Goal: Browse casually

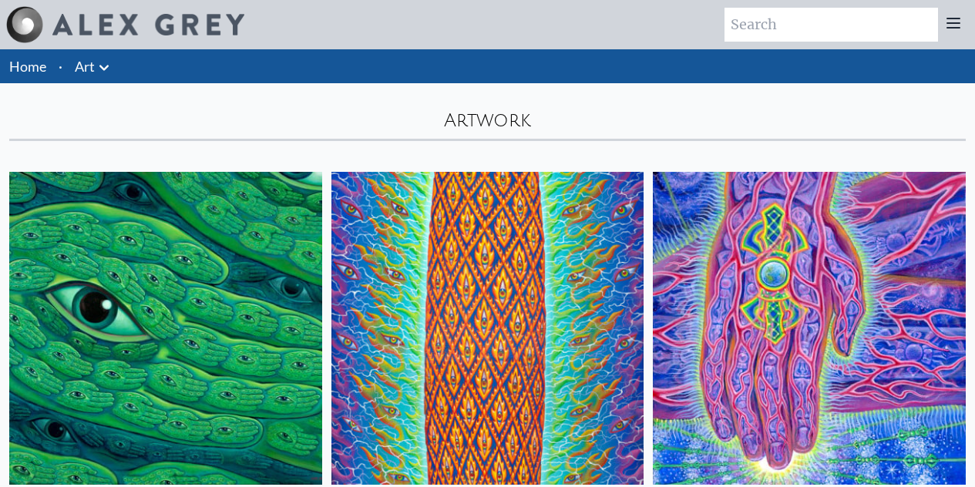
scroll to position [180, 0]
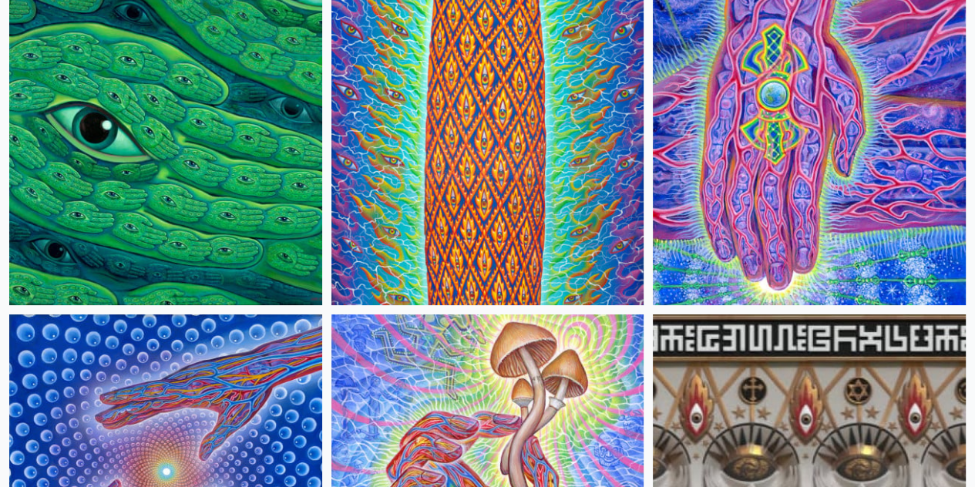
drag, startPoint x: 0, startPoint y: 0, endPoint x: 376, endPoint y: 99, distance: 389.1
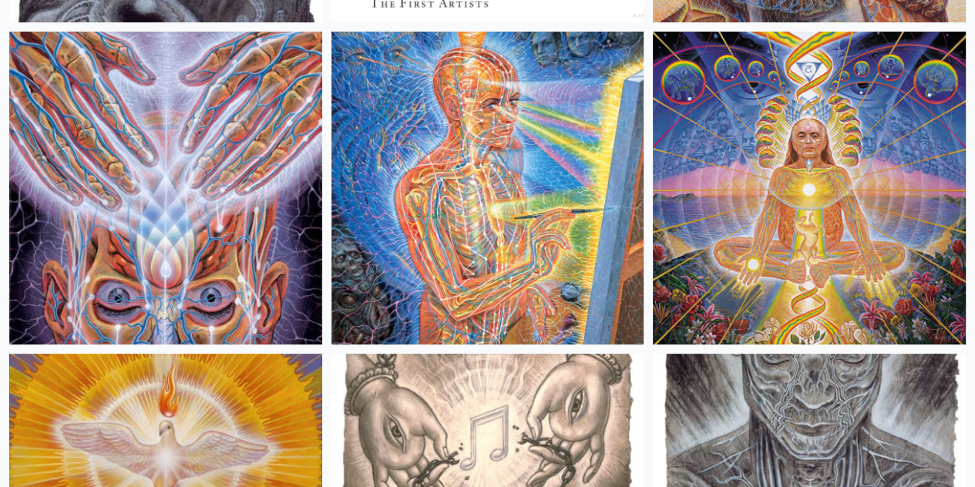
scroll to position [19693, 0]
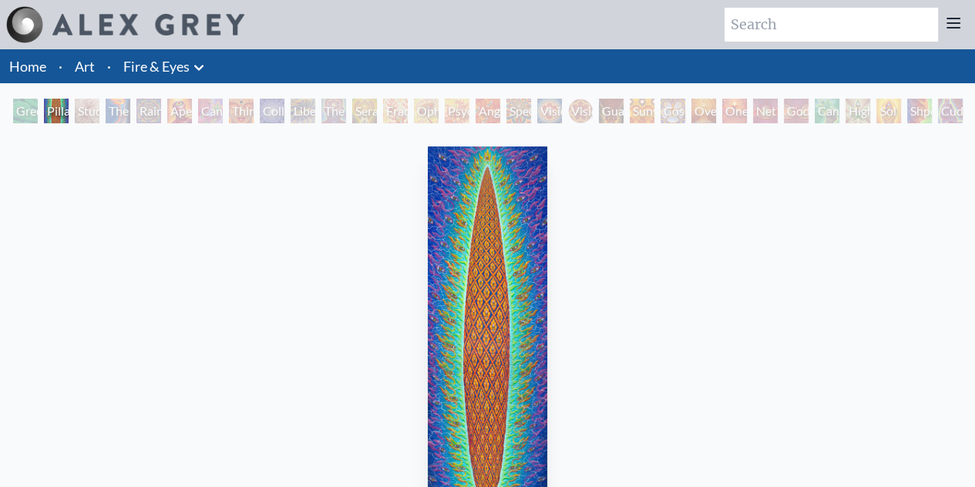
click at [491, 247] on img "2 / 31" at bounding box center [487, 341] width 119 height 390
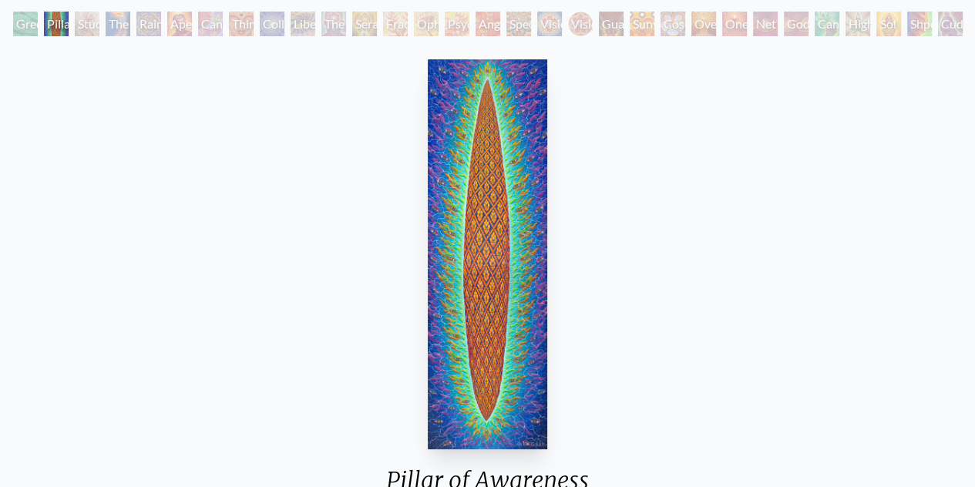
scroll to position [77, 0]
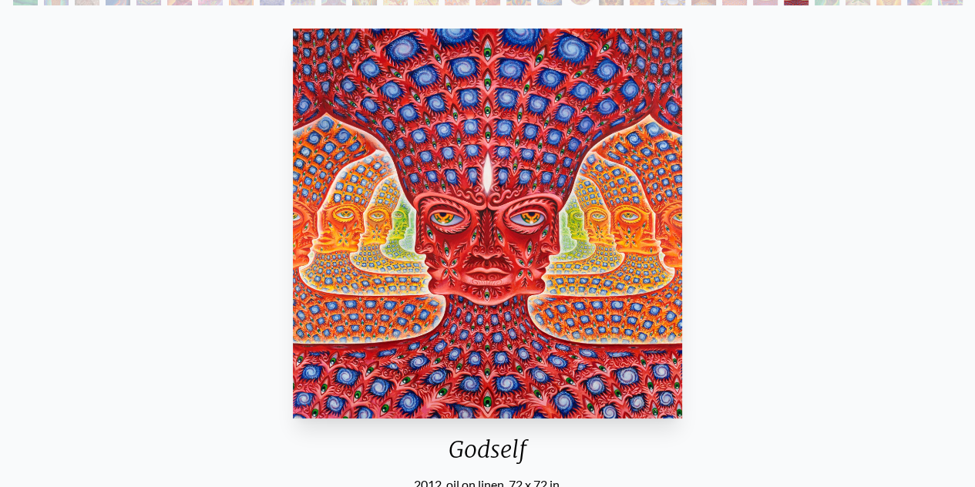
scroll to position [108, 0]
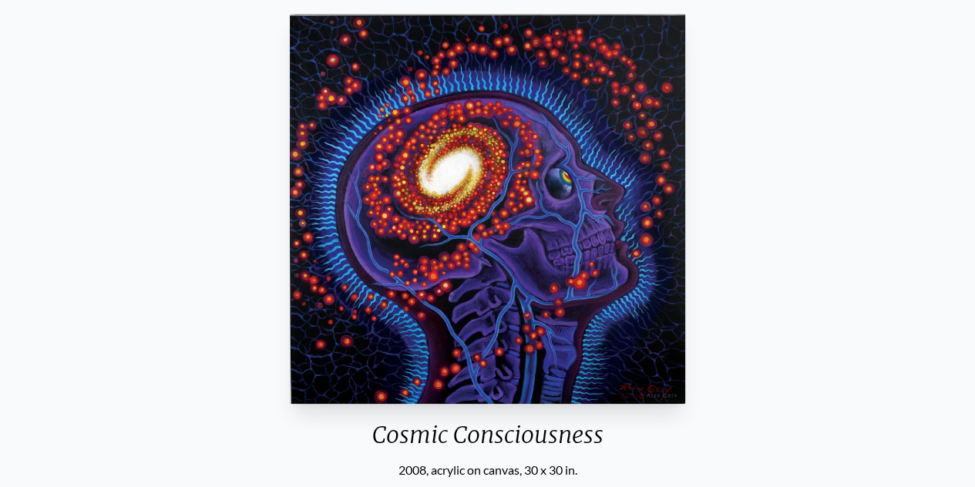
scroll to position [146, 0]
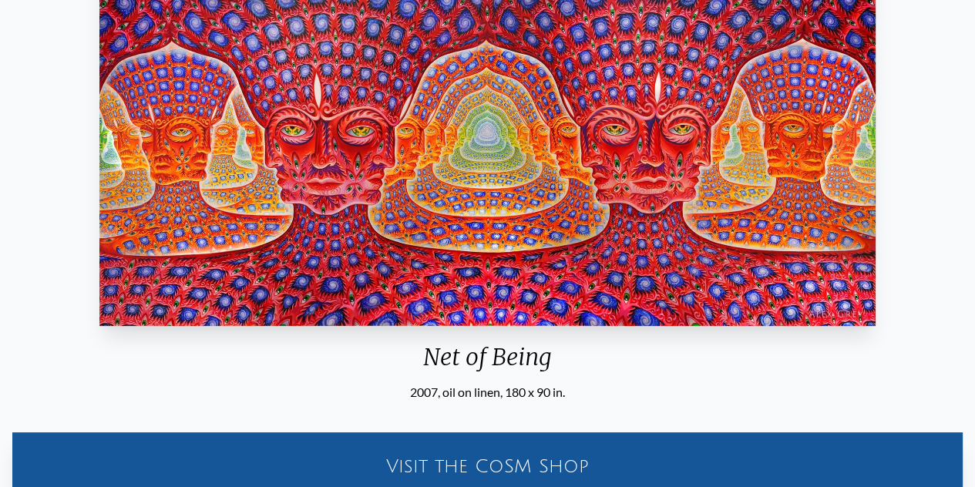
scroll to position [118, 0]
